Goal: Use online tool/utility: Utilize a website feature to perform a specific function

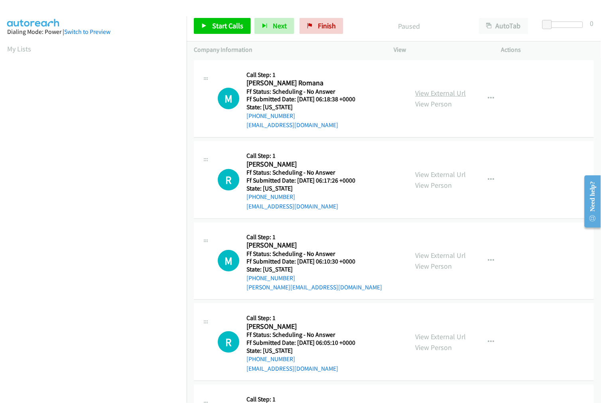
click at [437, 90] on link "View External Url" at bounding box center [441, 93] width 51 height 9
click at [432, 176] on link "View External Url" at bounding box center [441, 174] width 51 height 9
click at [438, 254] on link "View External Url" at bounding box center [441, 255] width 51 height 9
click at [435, 334] on link "View External Url" at bounding box center [441, 336] width 51 height 9
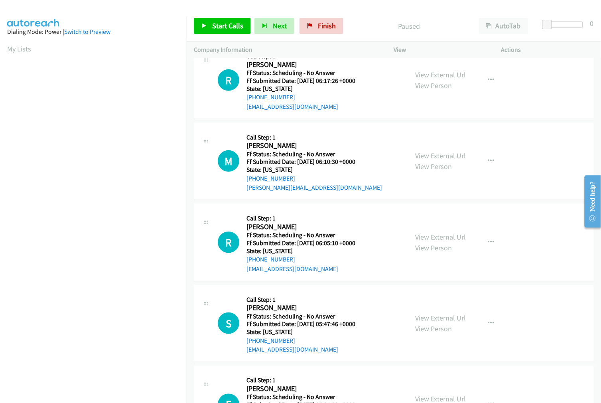
scroll to position [133, 0]
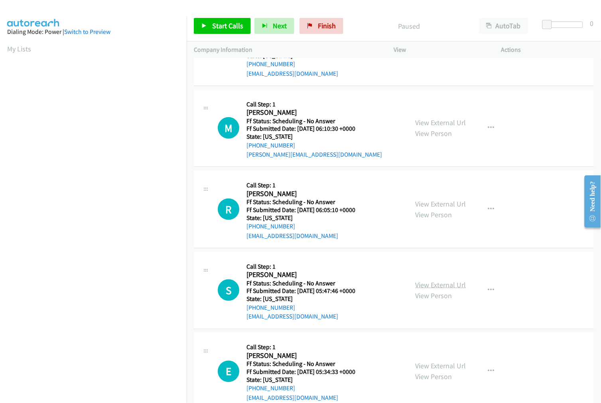
click at [446, 288] on link "View External Url" at bounding box center [441, 284] width 51 height 9
click at [431, 365] on link "View External Url" at bounding box center [441, 366] width 51 height 9
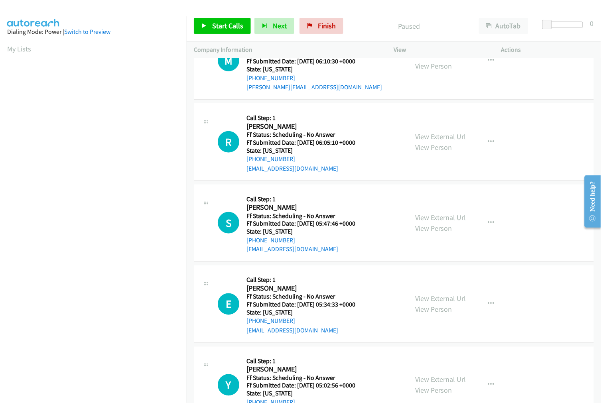
scroll to position [221, 0]
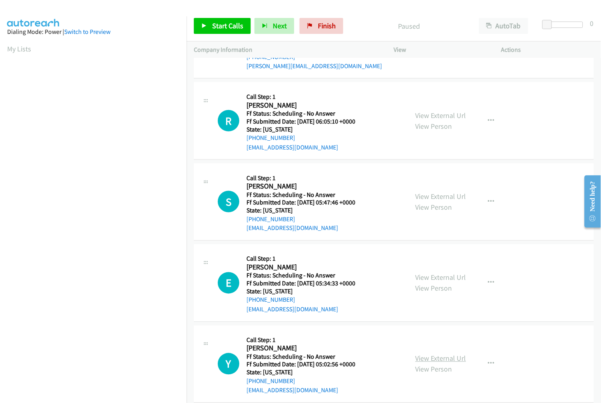
click at [440, 358] on link "View External Url" at bounding box center [441, 358] width 51 height 9
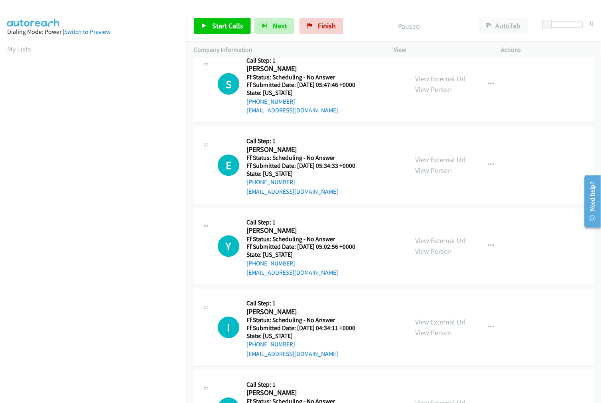
scroll to position [354, 0]
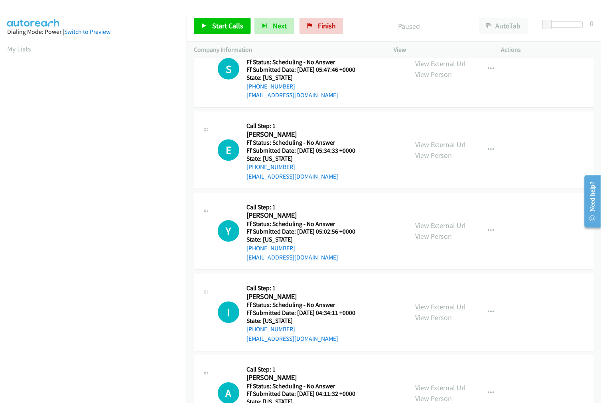
click at [443, 305] on link "View External Url" at bounding box center [441, 307] width 51 height 9
click at [436, 387] on link "View External Url" at bounding box center [441, 388] width 51 height 9
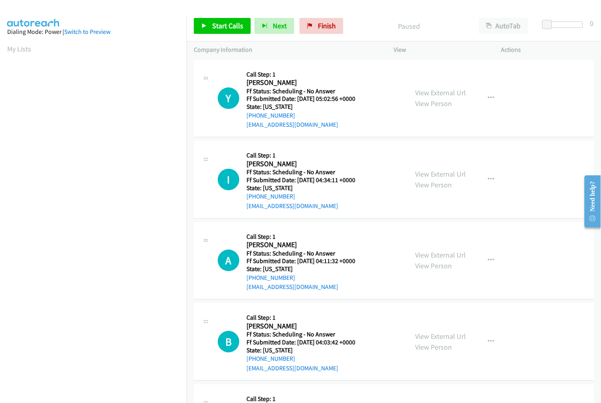
scroll to position [532, 0]
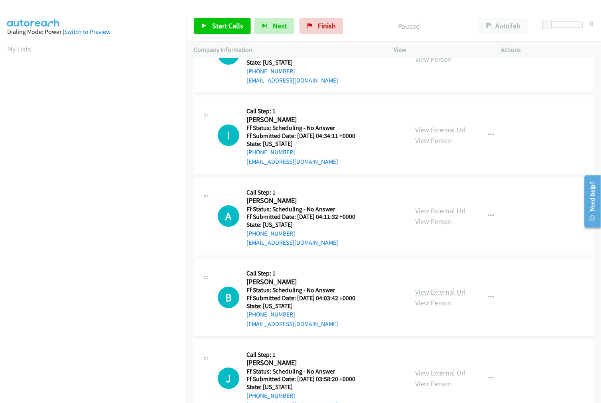
click at [433, 290] on link "View External Url" at bounding box center [441, 292] width 51 height 9
click at [433, 371] on link "View External Url" at bounding box center [441, 373] width 51 height 9
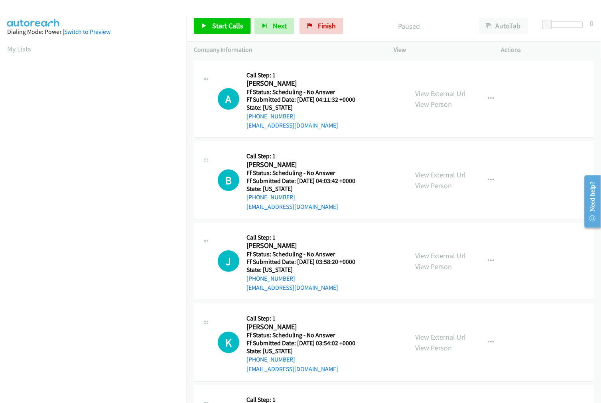
scroll to position [664, 0]
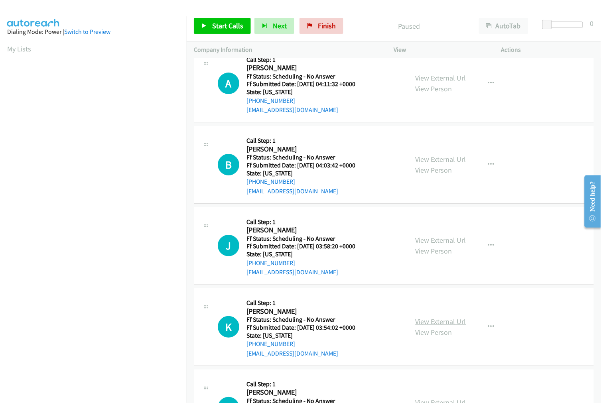
click at [457, 319] on link "View External Url" at bounding box center [441, 321] width 51 height 9
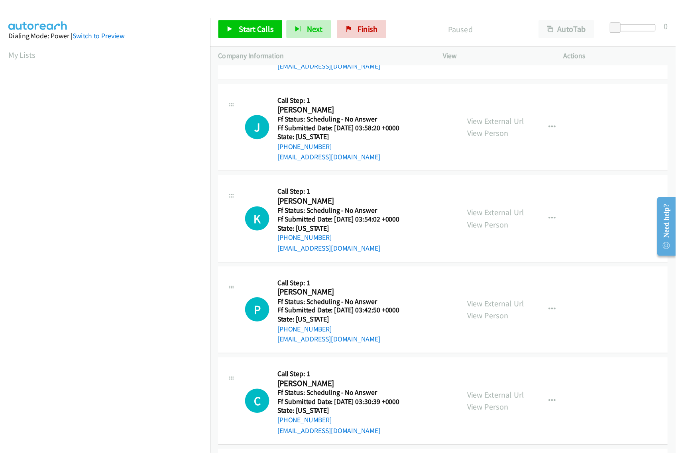
scroll to position [798, 0]
click at [439, 265] on link "View External Url" at bounding box center [441, 269] width 51 height 9
click at [442, 350] on link "View External Url" at bounding box center [441, 350] width 51 height 9
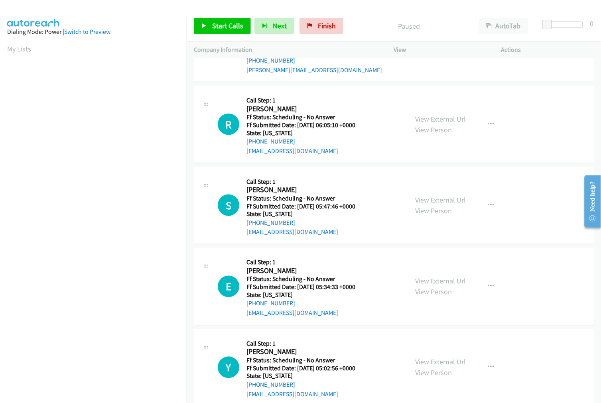
scroll to position [0, 0]
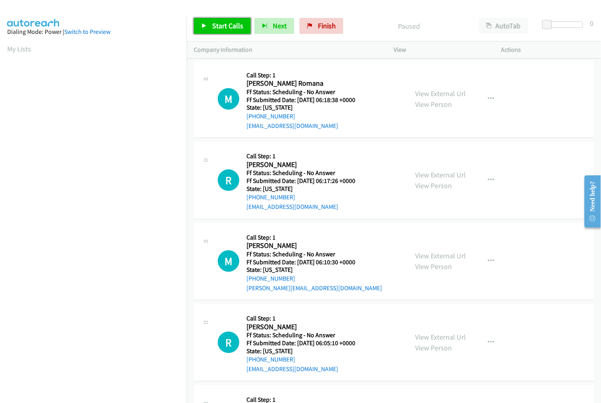
click at [217, 30] on span "Start Calls" at bounding box center [227, 25] width 31 height 9
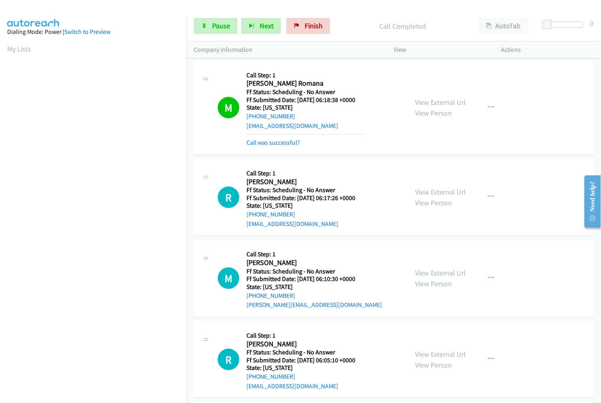
scroll to position [45, 0]
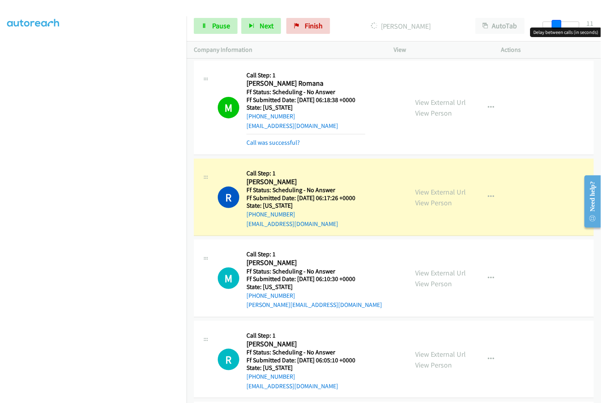
drag, startPoint x: 546, startPoint y: 22, endPoint x: 560, endPoint y: 22, distance: 13.2
click at [560, 22] on span at bounding box center [557, 25] width 10 height 10
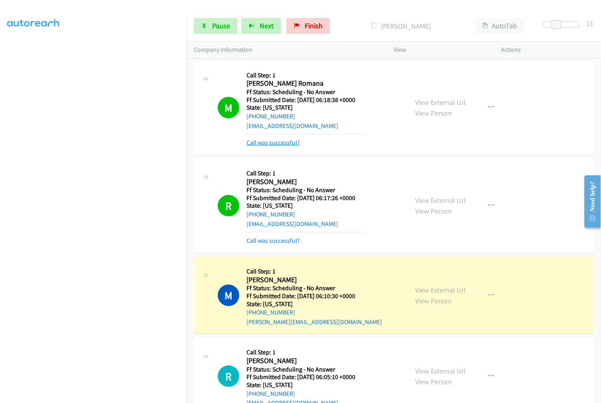
click at [284, 142] on link "Call was successful?" at bounding box center [272, 143] width 53 height 8
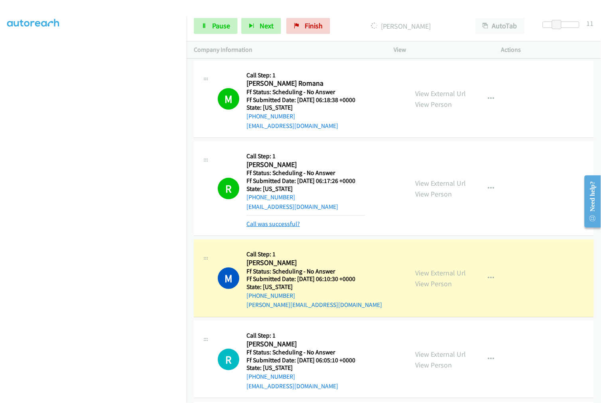
click at [260, 225] on link "Call was successful?" at bounding box center [272, 224] width 53 height 8
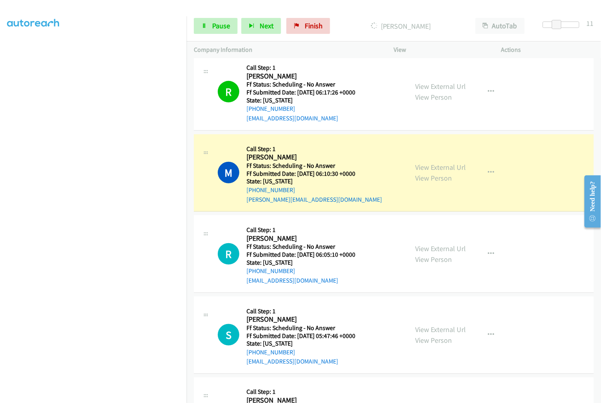
scroll to position [133, 0]
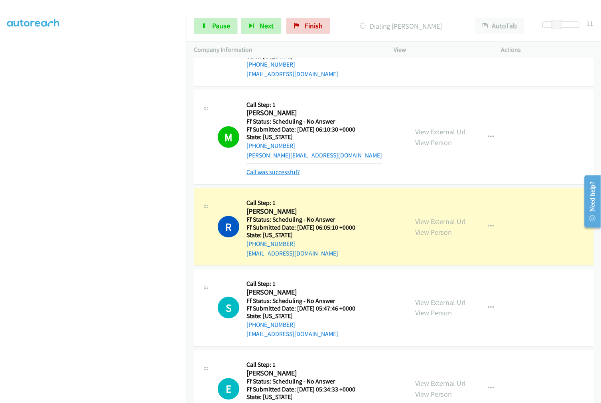
click at [289, 170] on link "Call was successful?" at bounding box center [272, 172] width 53 height 8
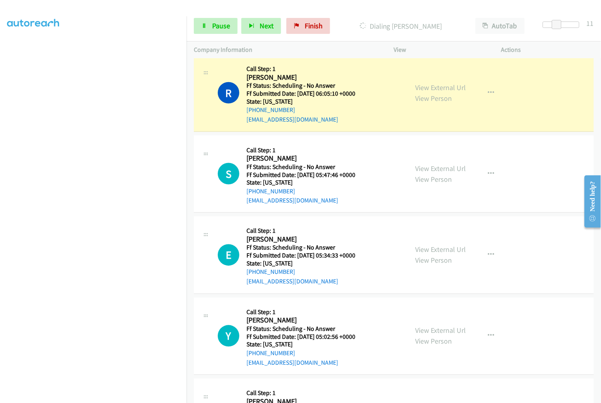
scroll to position [266, 0]
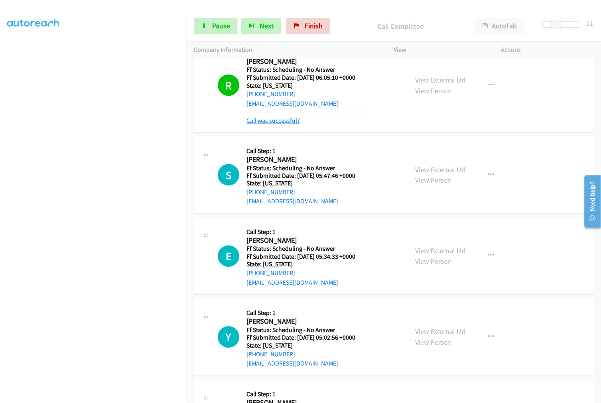
click at [268, 121] on link "Call was successful?" at bounding box center [272, 121] width 53 height 8
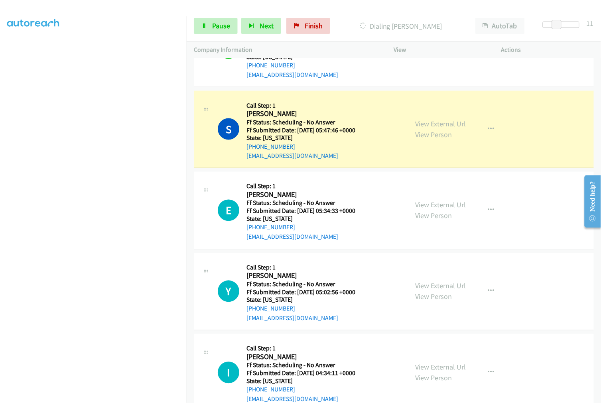
scroll to position [310, 0]
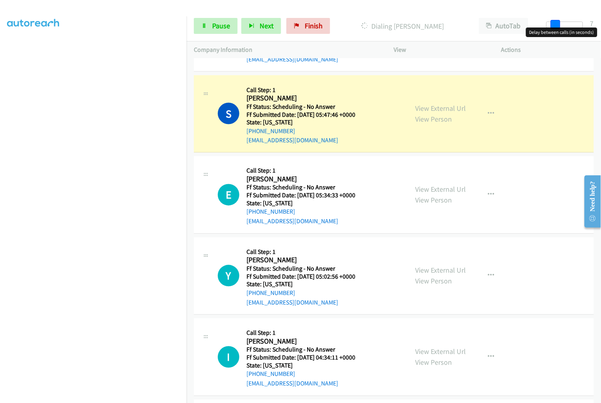
drag, startPoint x: 557, startPoint y: 24, endPoint x: 552, endPoint y: 24, distance: 4.8
click at [552, 24] on span at bounding box center [556, 25] width 10 height 10
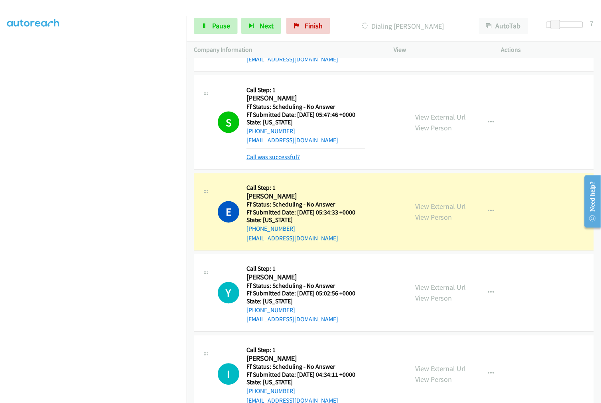
click at [279, 160] on link "Call was successful?" at bounding box center [272, 158] width 53 height 8
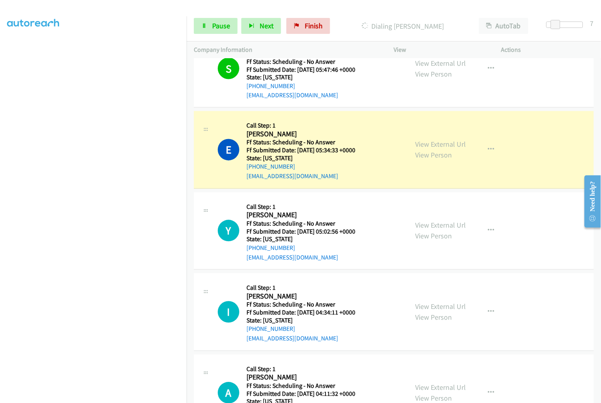
scroll to position [399, 0]
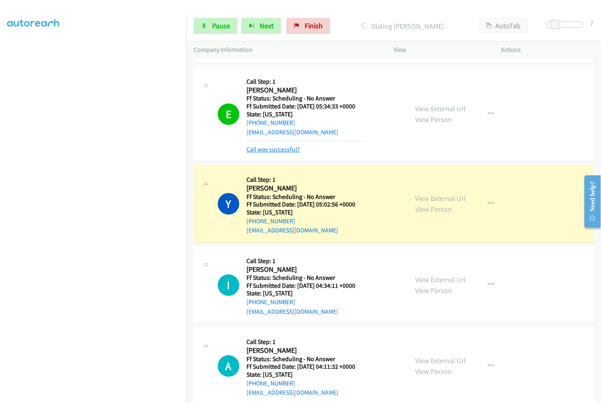
click at [274, 150] on link "Call was successful?" at bounding box center [272, 150] width 53 height 8
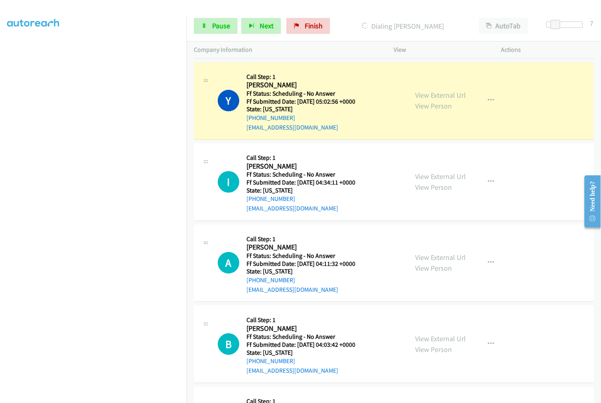
scroll to position [487, 0]
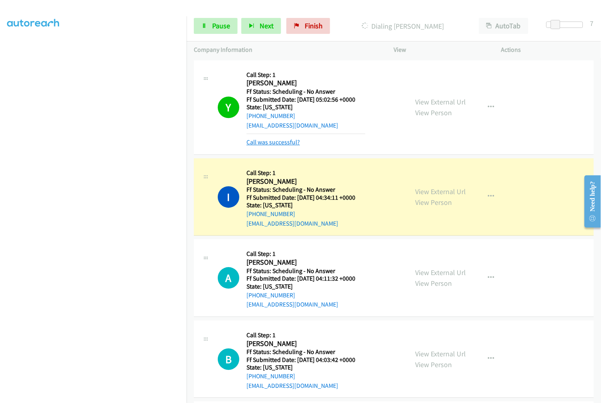
click at [272, 141] on link "Call was successful?" at bounding box center [272, 142] width 53 height 8
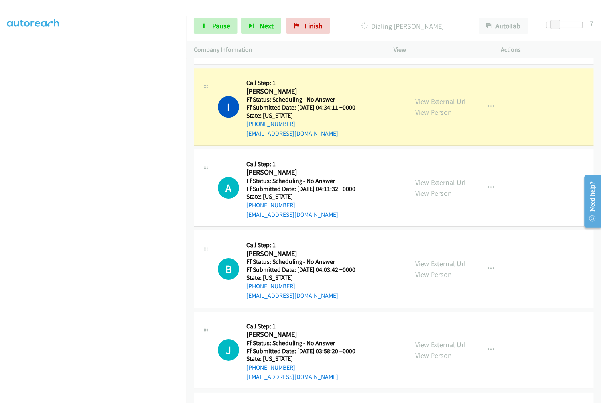
scroll to position [576, 0]
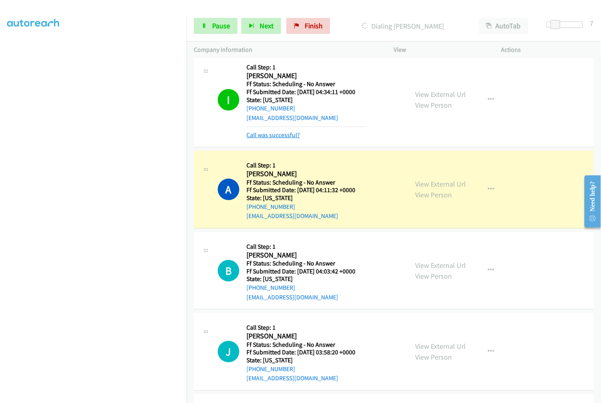
click at [281, 134] on link "Call was successful?" at bounding box center [272, 135] width 53 height 8
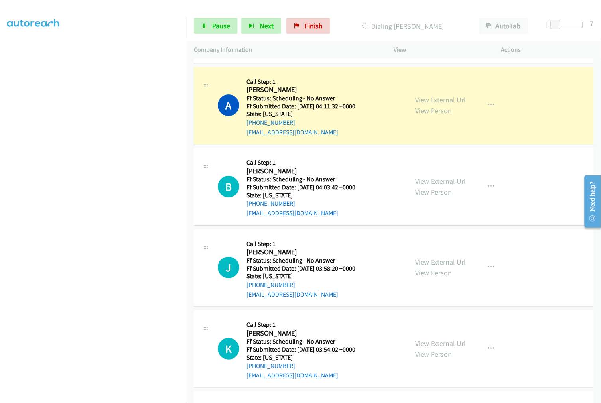
scroll to position [664, 0]
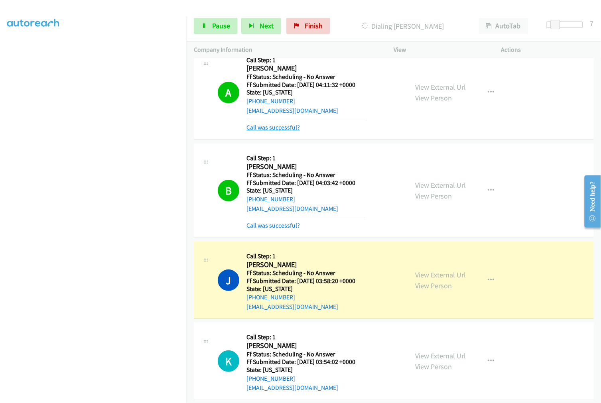
click at [278, 130] on link "Call was successful?" at bounding box center [272, 128] width 53 height 8
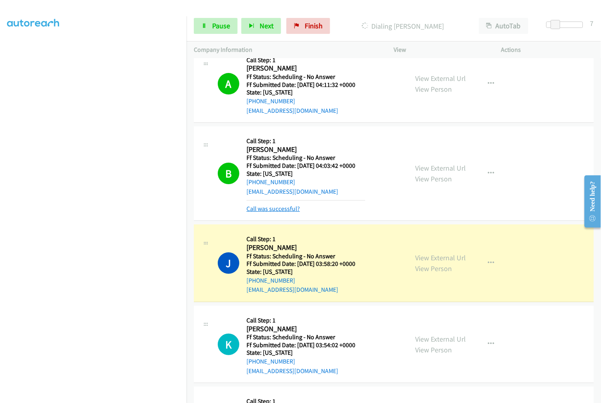
click at [263, 208] on link "Call was successful?" at bounding box center [272, 209] width 53 height 8
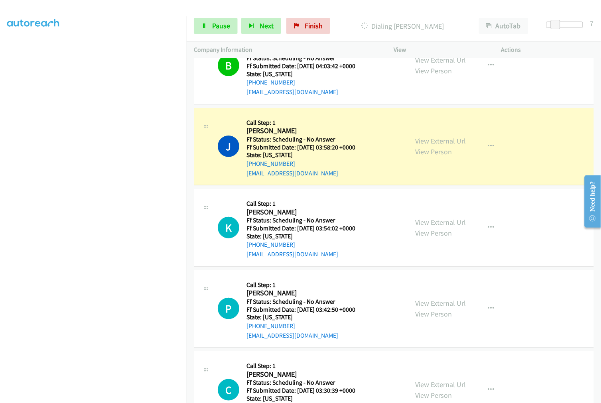
scroll to position [798, 0]
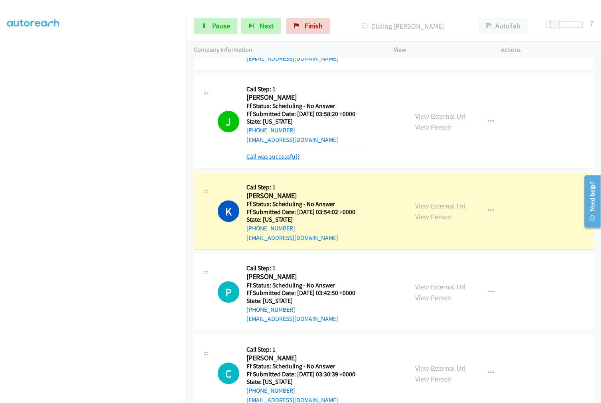
click at [278, 154] on link "Call was successful?" at bounding box center [272, 157] width 53 height 8
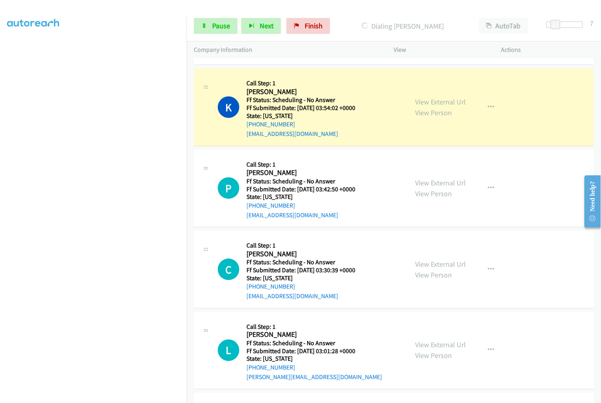
scroll to position [886, 0]
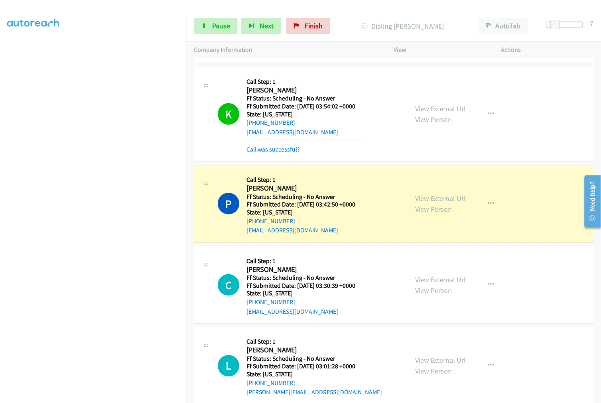
click at [265, 147] on link "Call was successful?" at bounding box center [272, 150] width 53 height 8
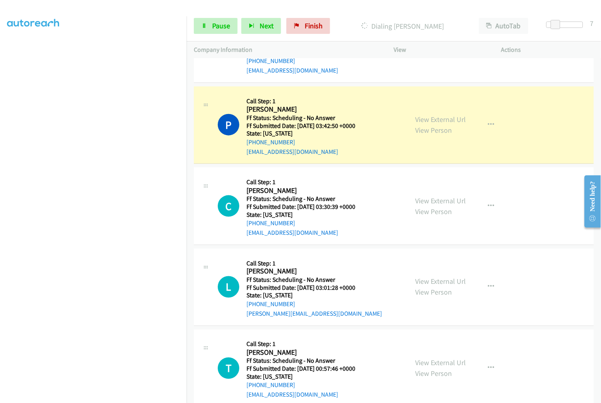
scroll to position [975, 0]
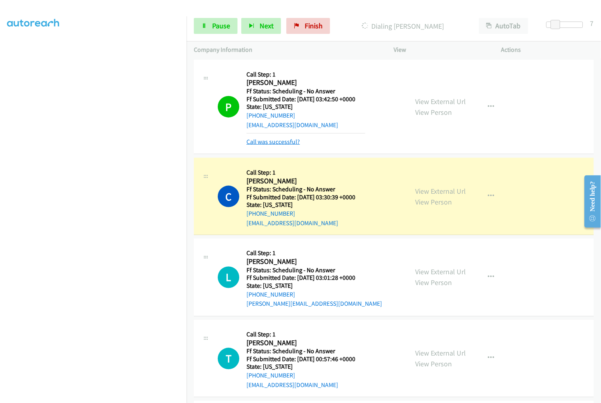
click at [272, 138] on link "Call was successful?" at bounding box center [272, 142] width 53 height 8
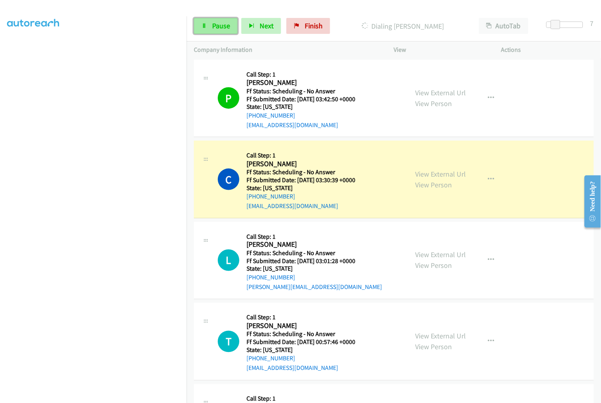
click at [214, 31] on link "Pause" at bounding box center [216, 26] width 44 height 16
